Goal: Navigation & Orientation: Find specific page/section

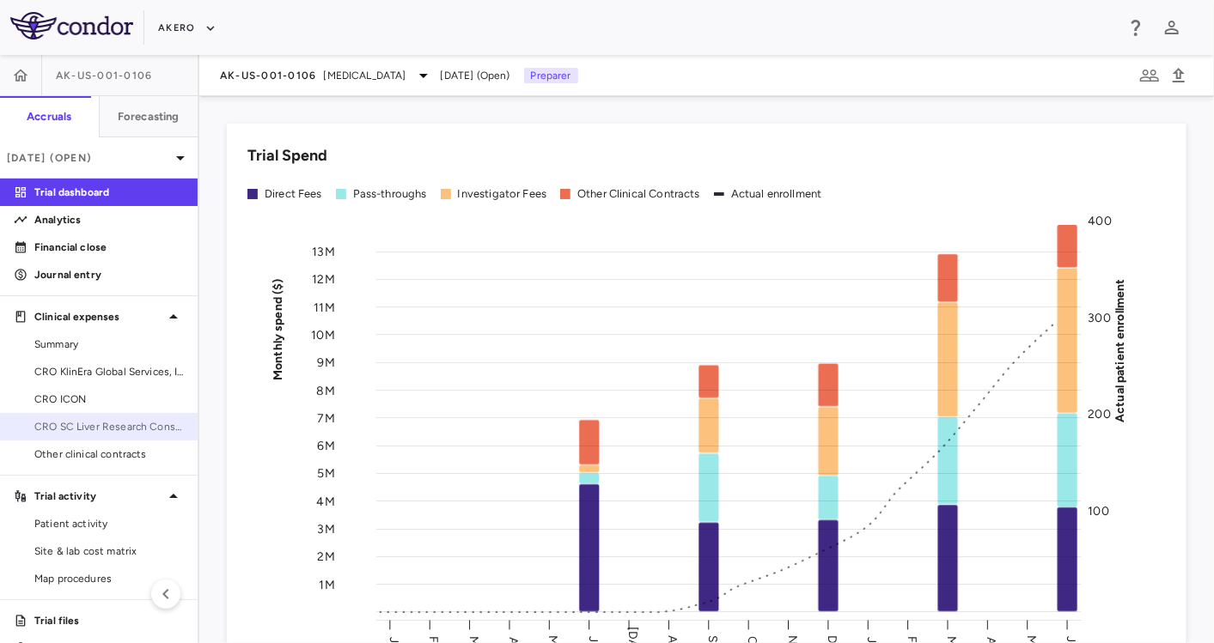
click at [144, 421] on span "CRO SC Liver Research Consortium LLC" at bounding box center [108, 426] width 149 height 15
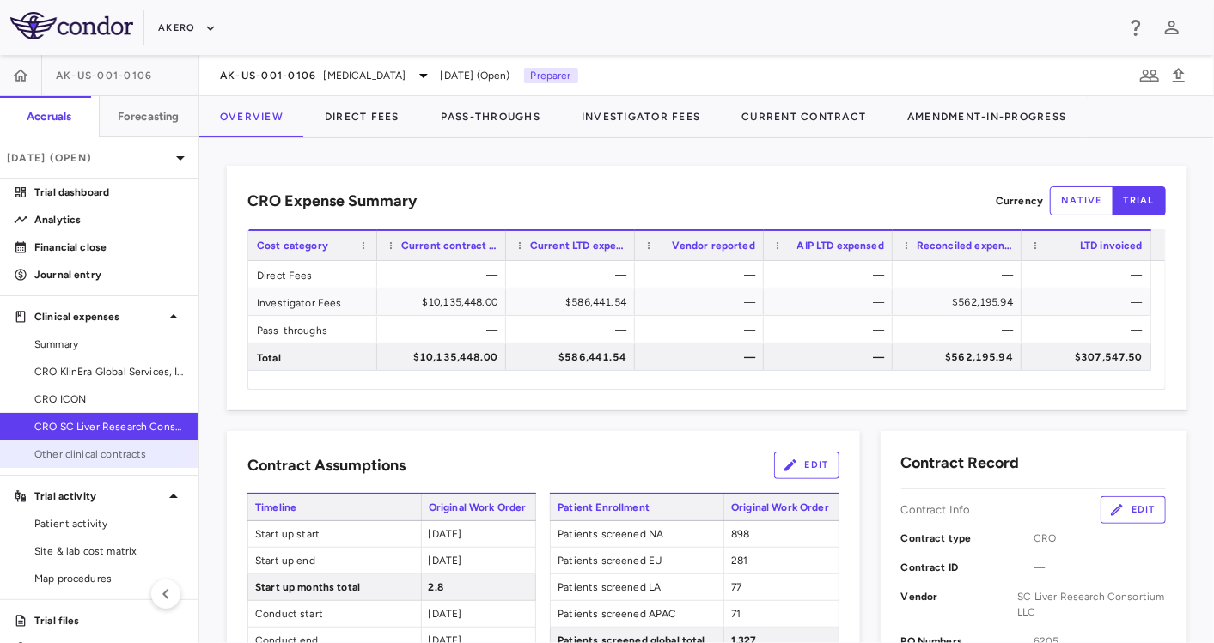
click at [82, 462] on link "Other clinical contracts" at bounding box center [99, 455] width 198 height 26
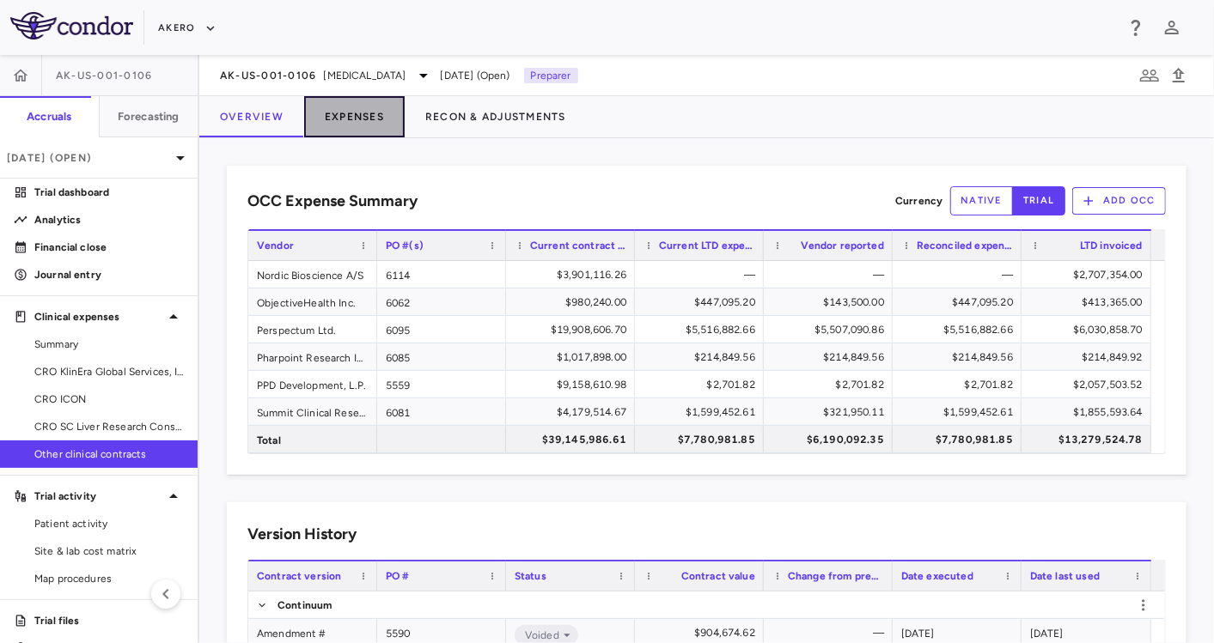
click at [365, 119] on button "Expenses" at bounding box center [354, 116] width 101 height 41
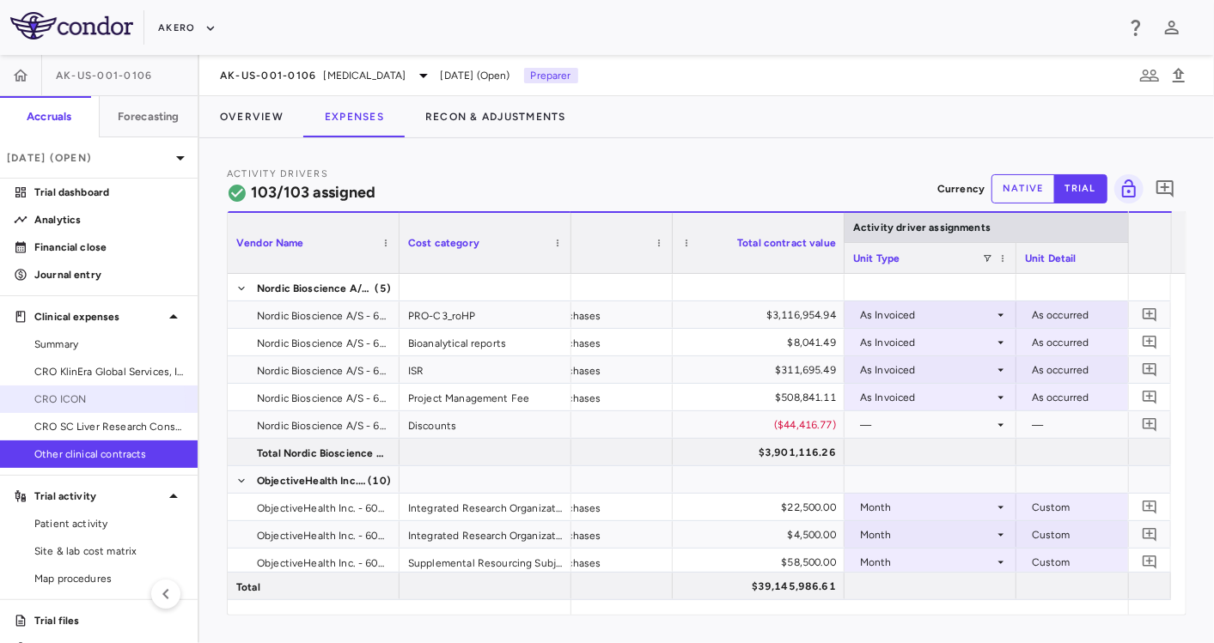
click at [78, 405] on span "CRO ICON" at bounding box center [108, 399] width 149 height 15
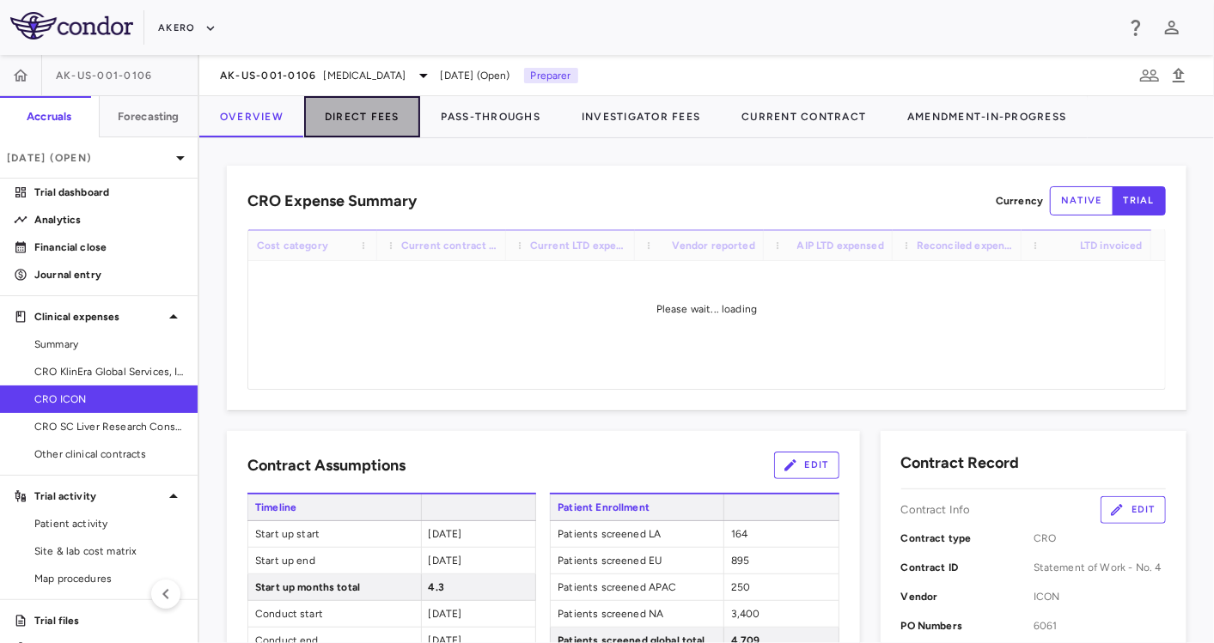
click at [364, 122] on button "Direct Fees" at bounding box center [362, 116] width 116 height 41
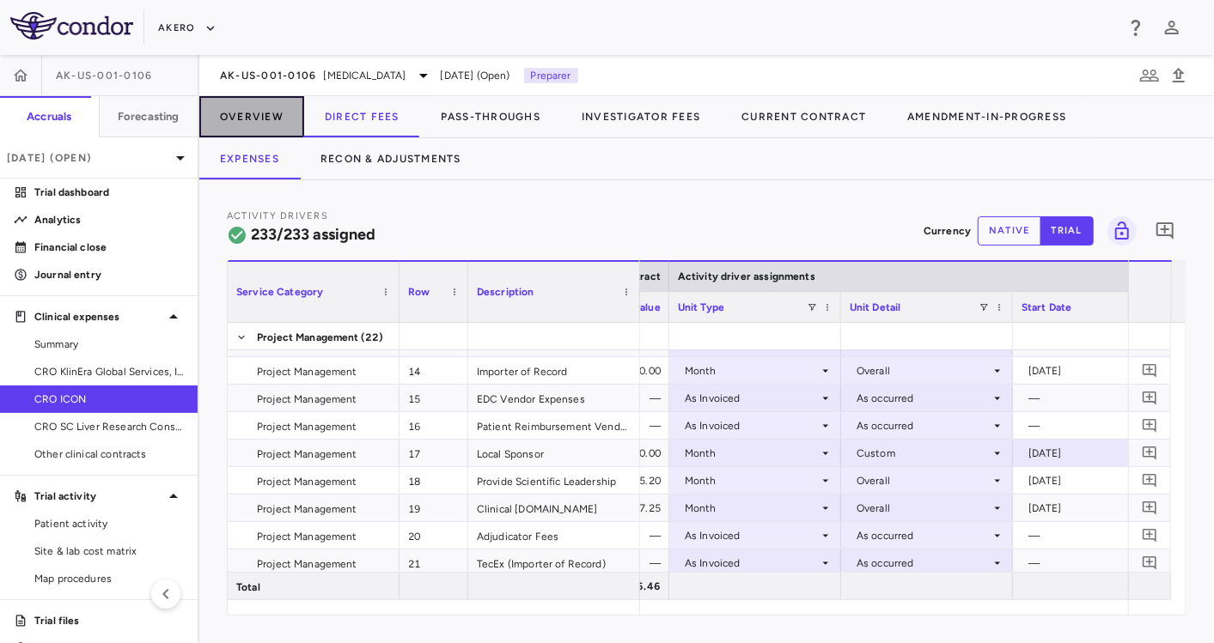
click at [272, 118] on button "Overview" at bounding box center [251, 116] width 105 height 41
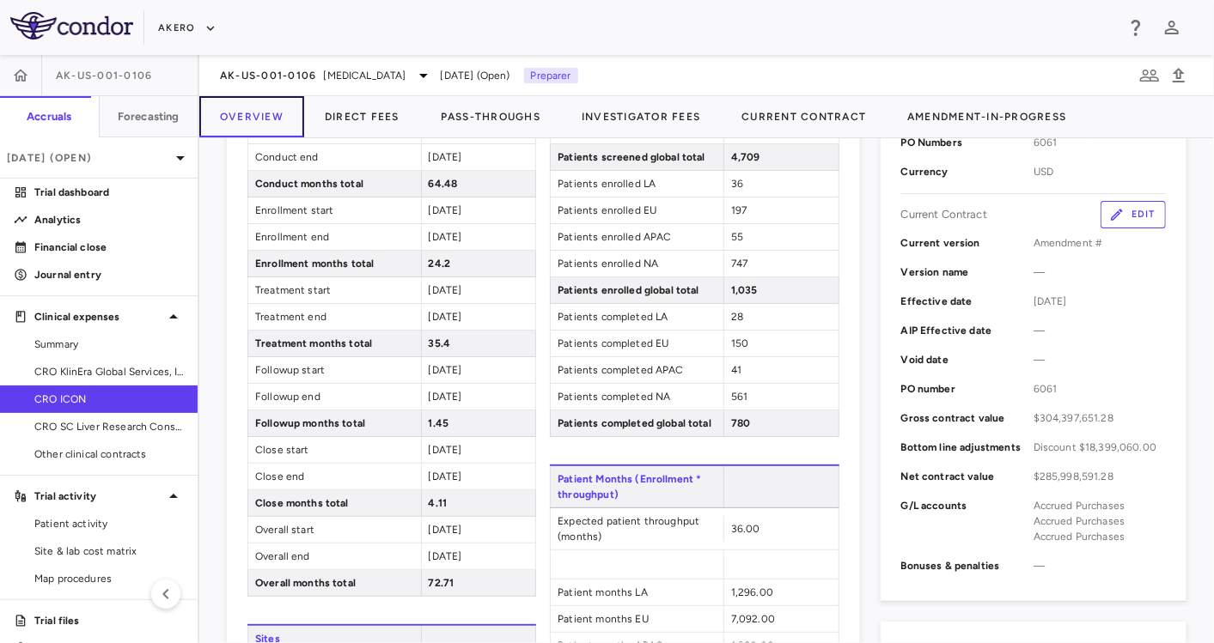
scroll to position [497, 0]
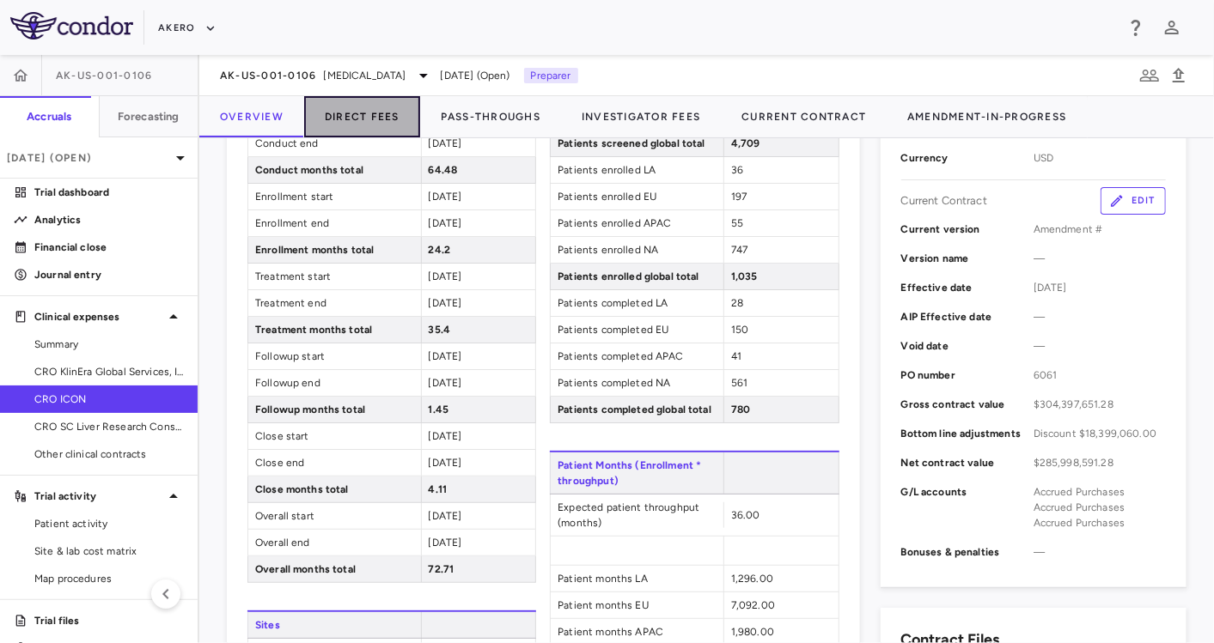
click at [358, 117] on button "Direct Fees" at bounding box center [362, 116] width 116 height 41
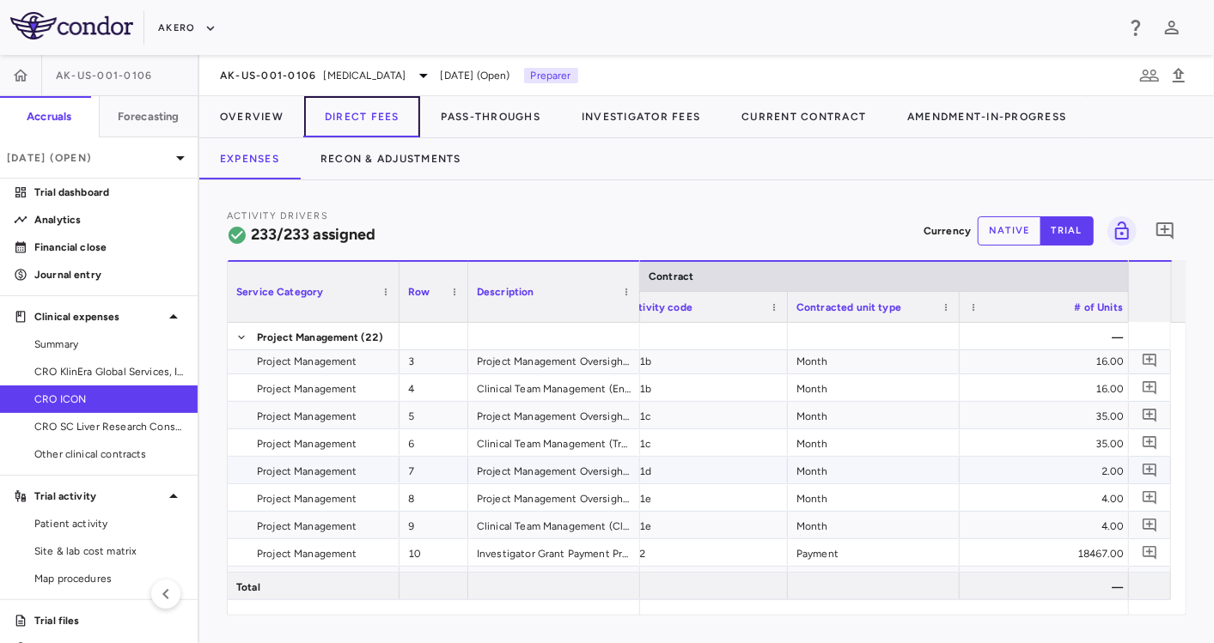
scroll to position [0, 232]
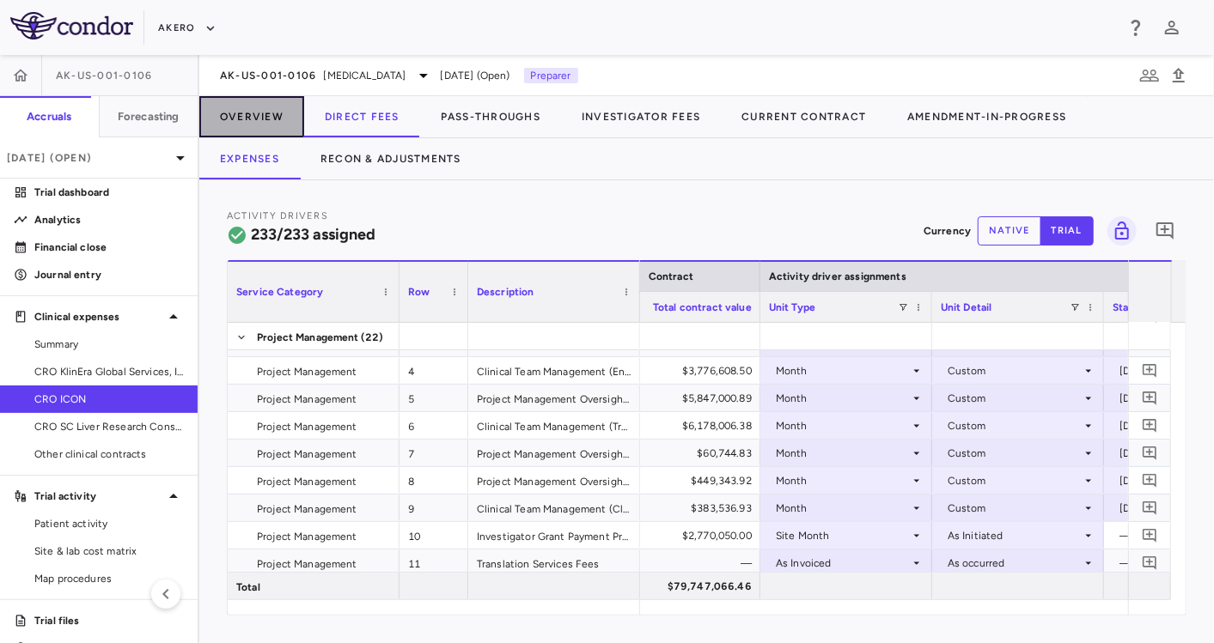
click at [242, 117] on button "Overview" at bounding box center [251, 116] width 105 height 41
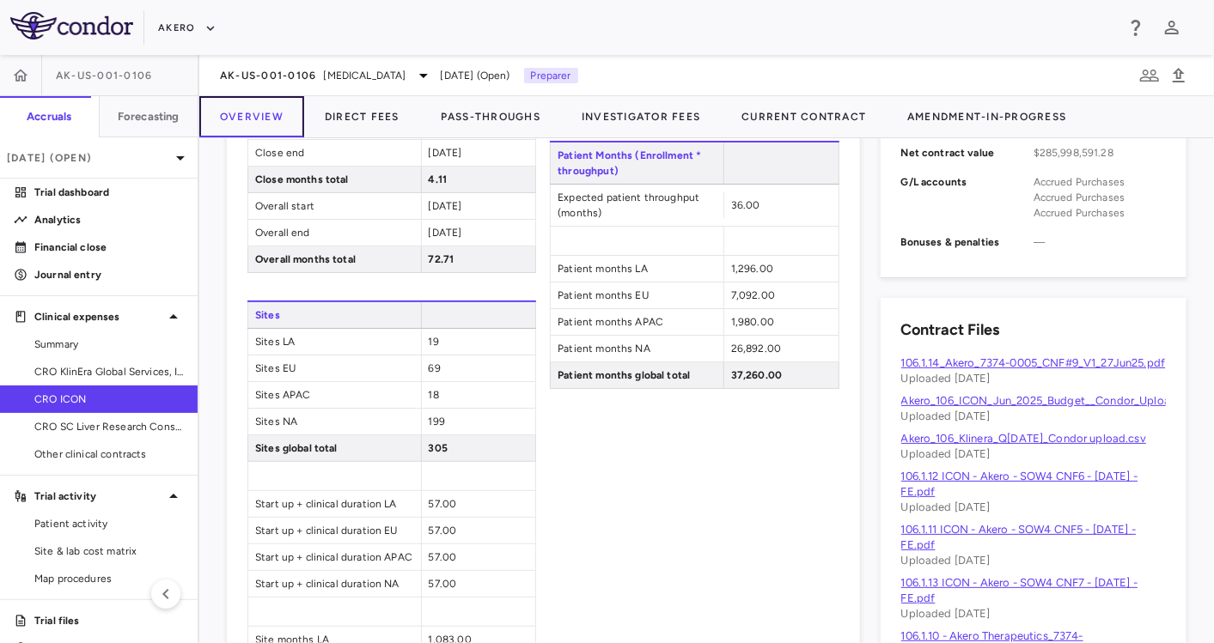
scroll to position [808, 0]
click at [76, 467] on div "Other clinical contracts" at bounding box center [99, 454] width 198 height 27
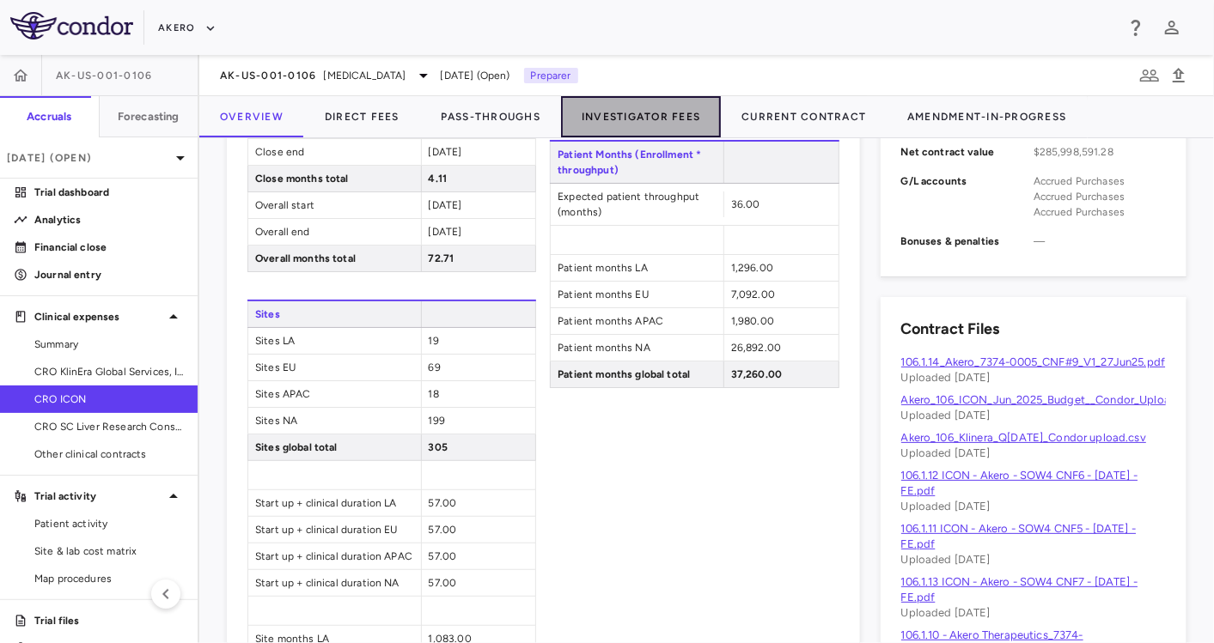
click at [628, 113] on button "Investigator Fees" at bounding box center [641, 116] width 160 height 41
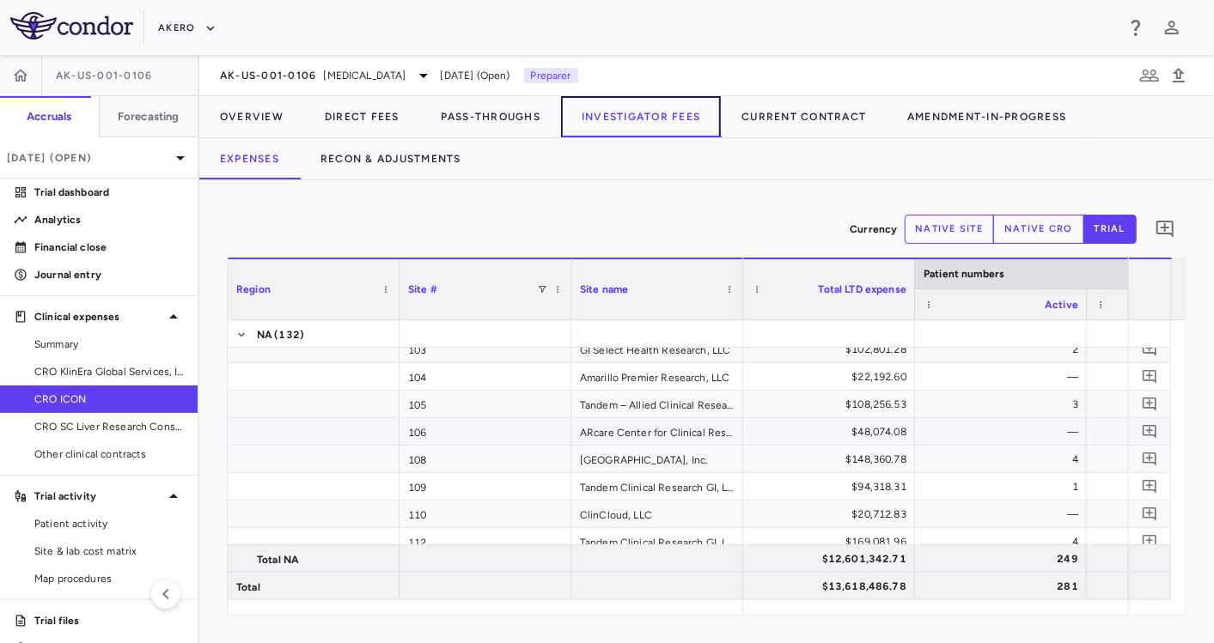
scroll to position [13, 0]
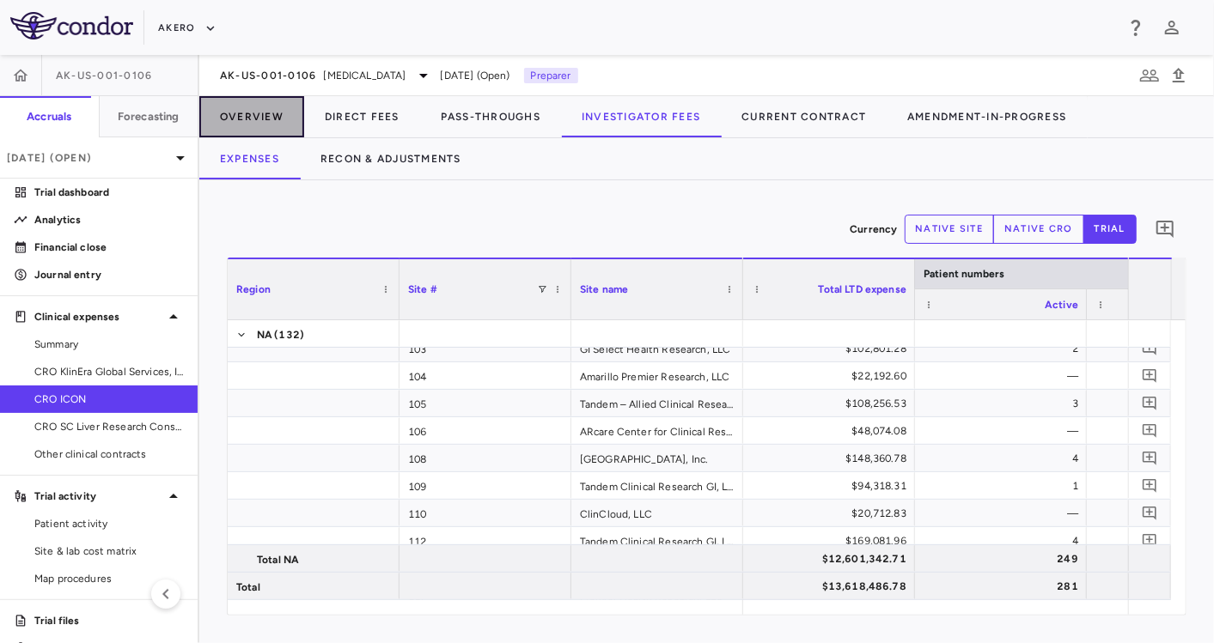
click at [281, 122] on button "Overview" at bounding box center [251, 116] width 105 height 41
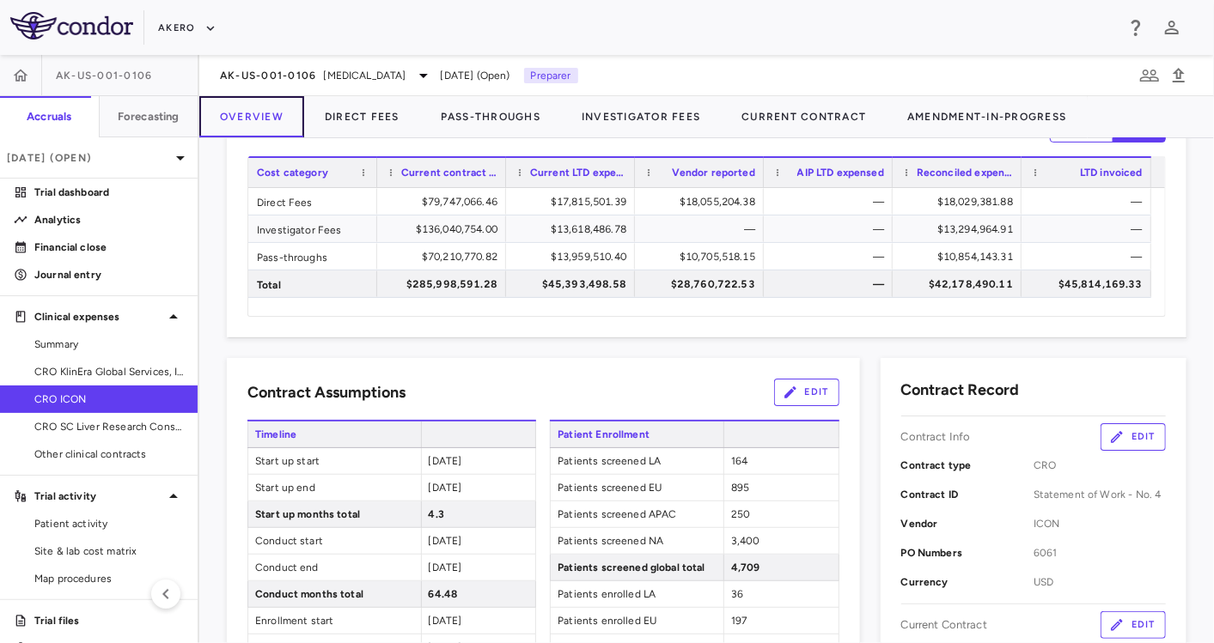
scroll to position [72, 0]
click at [131, 454] on span "Other clinical contracts" at bounding box center [108, 454] width 149 height 15
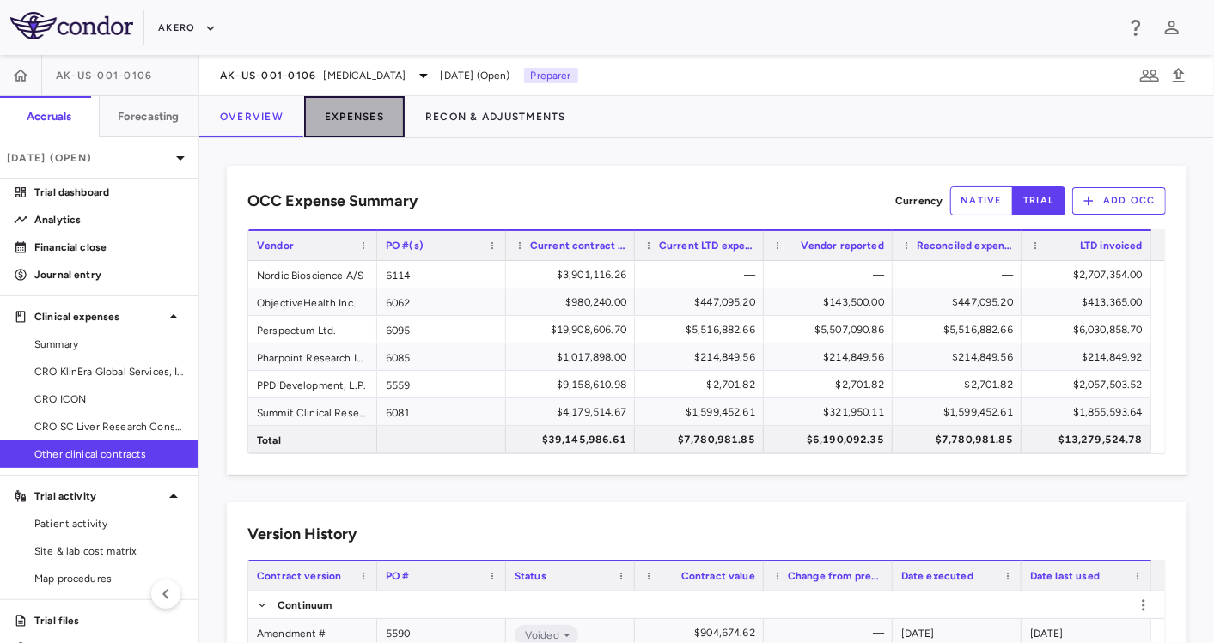
click at [373, 115] on button "Expenses" at bounding box center [354, 116] width 101 height 41
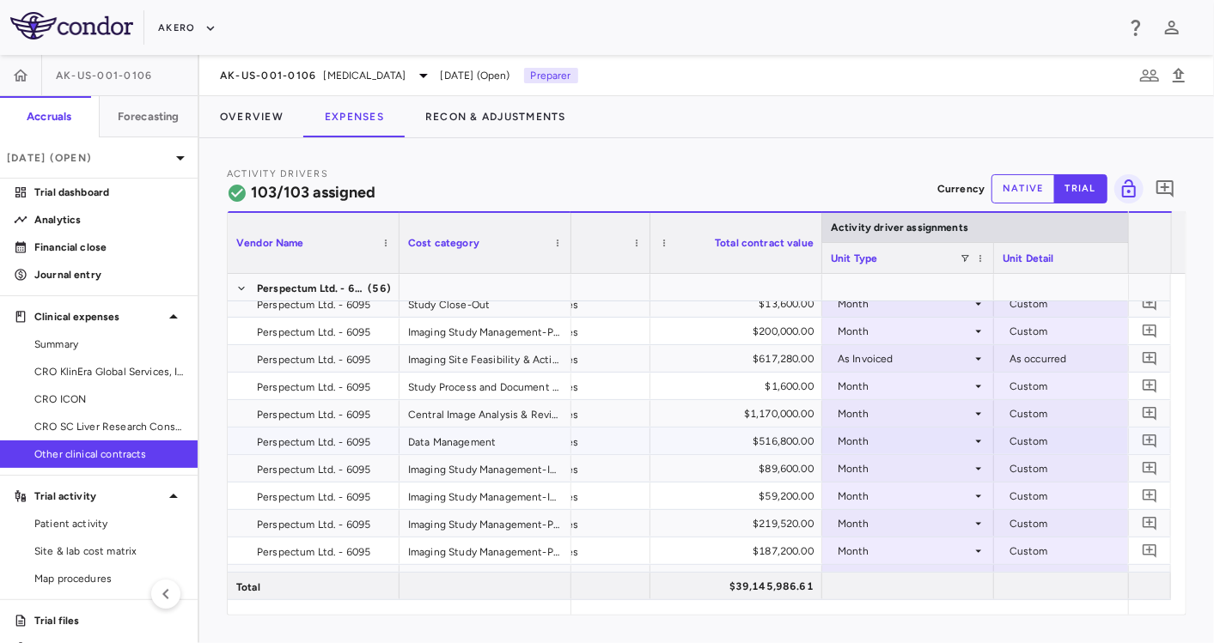
scroll to position [562, 0]
